Goal: Task Accomplishment & Management: Use online tool/utility

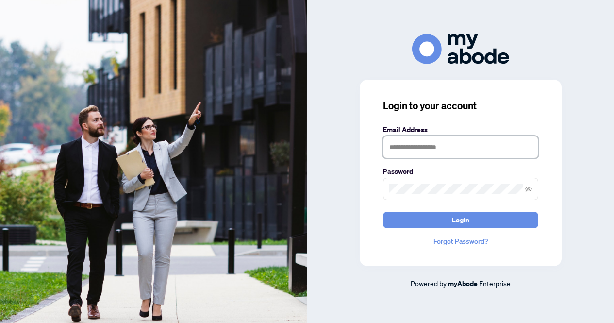
click at [484, 147] on input "text" at bounding box center [460, 147] width 155 height 22
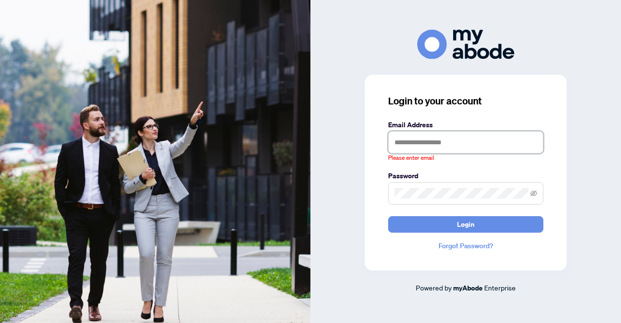
type input "**********"
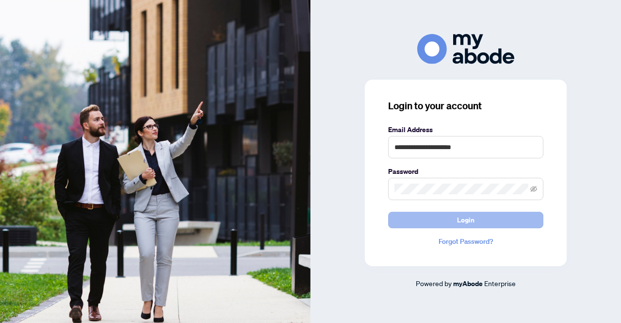
click at [410, 223] on button "Login" at bounding box center [465, 219] width 155 height 16
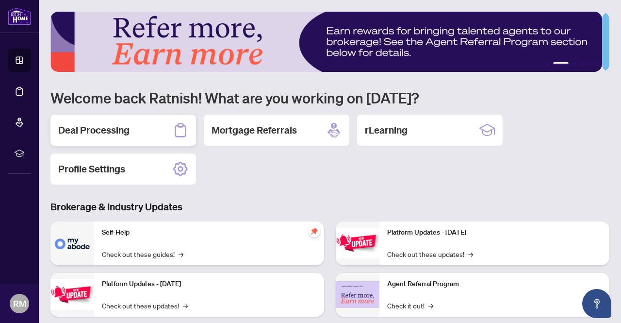
click at [149, 129] on div "Deal Processing" at bounding box center [123, 129] width 146 height 31
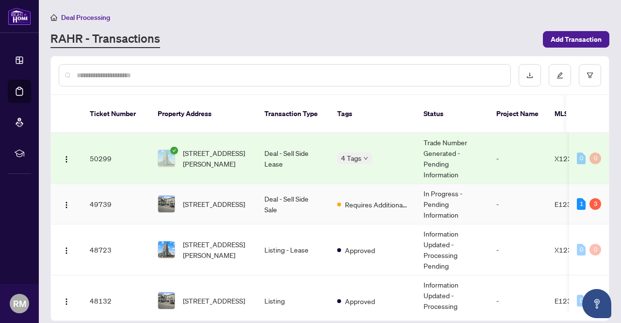
click at [499, 196] on td "-" at bounding box center [517, 204] width 58 height 40
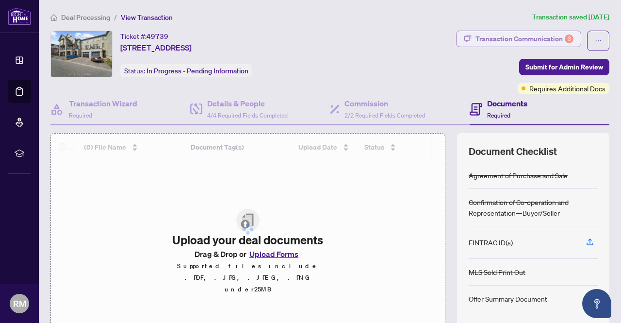
click at [495, 38] on div "Transaction Communication 3" at bounding box center [524, 39] width 98 height 16
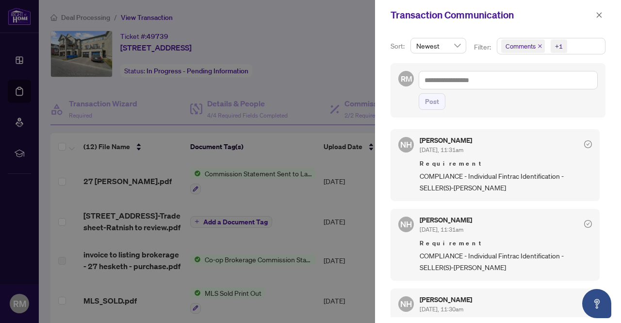
click at [320, 28] on div at bounding box center [310, 161] width 621 height 323
click at [601, 15] on icon "close" at bounding box center [599, 15] width 7 height 7
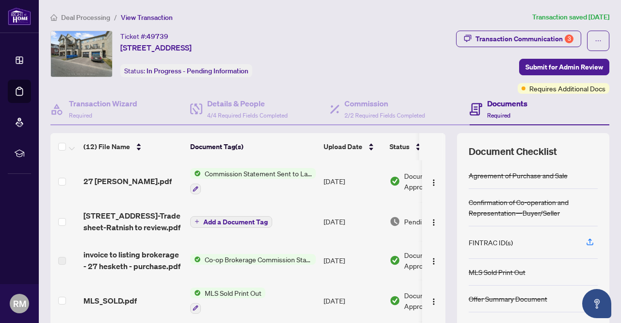
click at [99, 17] on span "Deal Processing" at bounding box center [85, 17] width 49 height 9
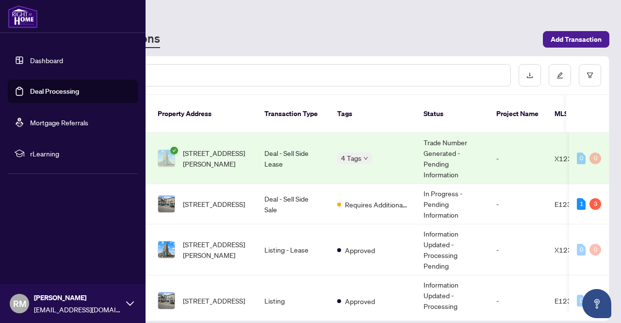
click at [17, 18] on img at bounding box center [23, 16] width 30 height 23
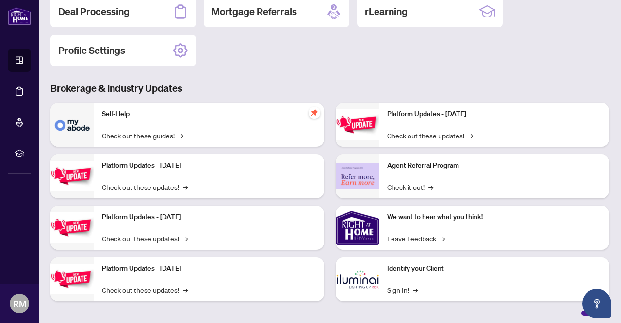
scroll to position [122, 0]
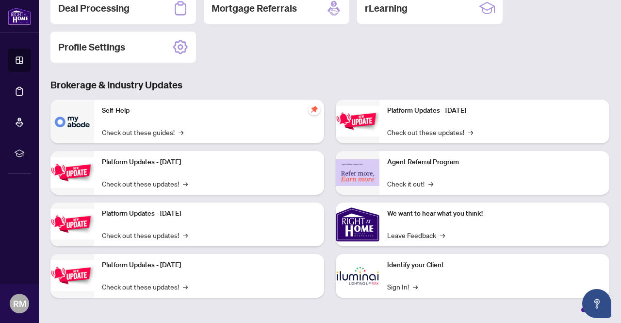
click at [405, 277] on div "Identify your Client Sign In! →" at bounding box center [494, 276] width 230 height 44
click at [398, 284] on link "Sign In! →" at bounding box center [402, 286] width 31 height 11
